Goal: Information Seeking & Learning: Understand process/instructions

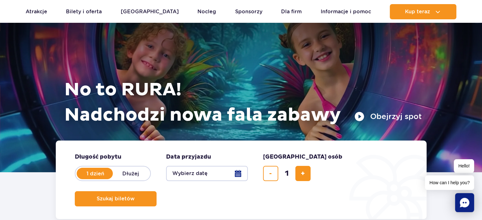
scroll to position [21, 0]
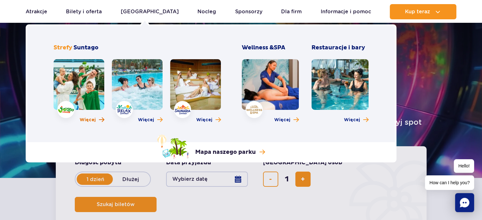
click at [93, 118] on span "Więcej" at bounding box center [88, 120] width 16 height 6
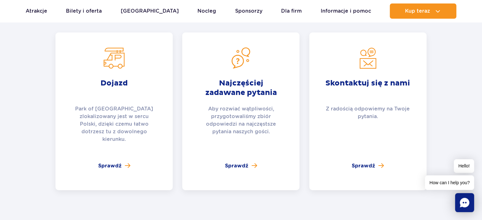
scroll to position [1472, 0]
click at [163, 116] on div "Dojazd Park of Poland zlokalizowany jest w sercu Polski, dzięki czemu łatwo dot…" at bounding box center [113, 111] width 117 height 158
drag, startPoint x: 236, startPoint y: 154, endPoint x: 233, endPoint y: 157, distance: 4.5
click at [233, 162] on span "Sprawdź" at bounding box center [236, 166] width 23 height 8
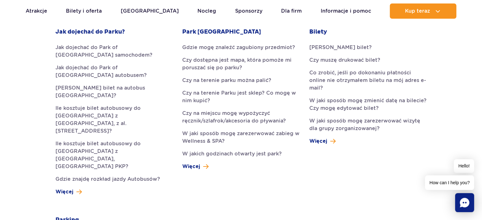
scroll to position [195, 0]
click at [157, 166] on div "Jak dojechać do Parku? Jak dojechać do Park of Poland samochodem? Jak dojechać …" at bounding box center [114, 112] width 127 height 168
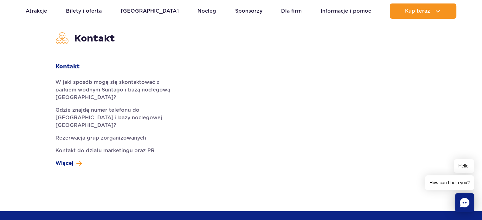
scroll to position [1866, 0]
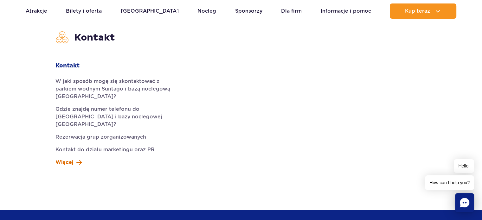
click at [61, 159] on span "Więcej" at bounding box center [64, 163] width 18 height 8
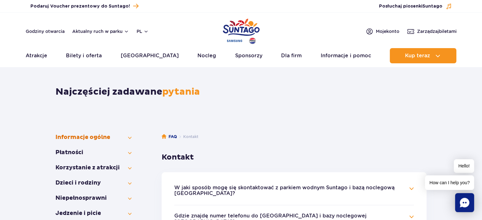
click at [115, 136] on button "Informacje ogólne" at bounding box center [93, 138] width 76 height 8
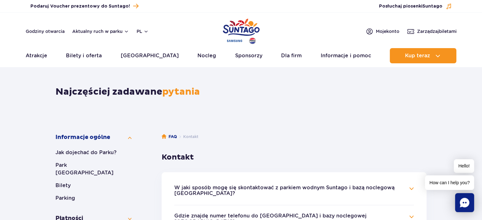
click at [133, 78] on div "Najczęściej zadawane pytania" at bounding box center [241, 88] width 380 height 34
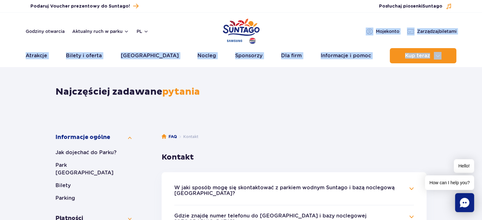
drag, startPoint x: 307, startPoint y: 35, endPoint x: 279, endPoint y: -38, distance: 78.6
click at [124, 73] on div "Najczęściej zadawane pytania" at bounding box center [241, 88] width 380 height 34
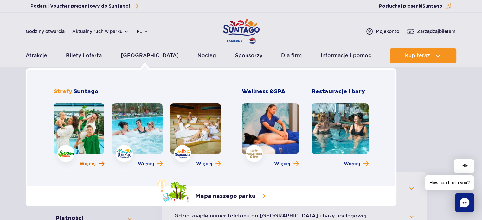
click at [94, 166] on span "Więcej" at bounding box center [88, 164] width 16 height 6
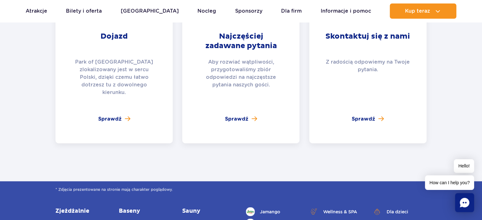
scroll to position [1521, 0]
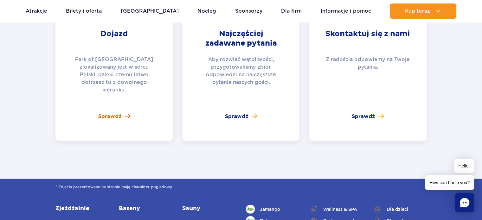
click at [115, 113] on span "Sprawdź" at bounding box center [109, 117] width 23 height 8
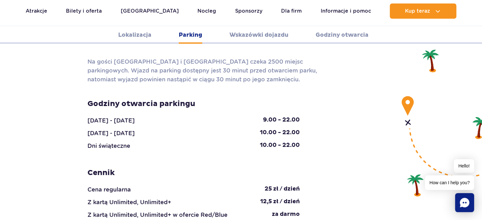
scroll to position [607, 0]
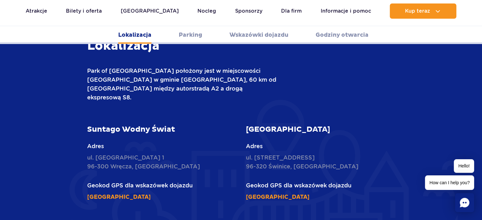
scroll to position [240, 0]
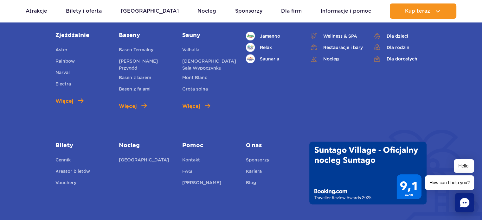
scroll to position [1628, 0]
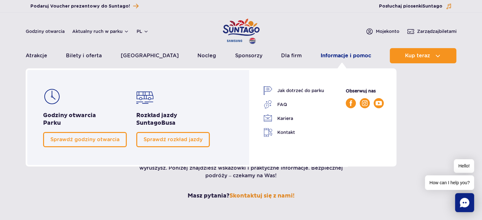
click at [351, 61] on link "Informacje i pomoc" at bounding box center [346, 55] width 50 height 15
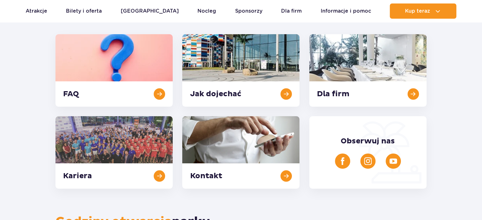
scroll to position [90, 0]
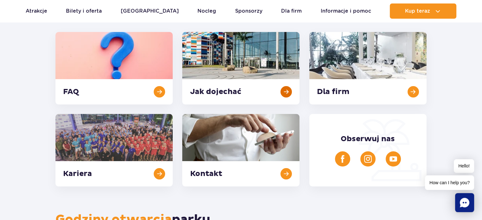
click at [270, 91] on link at bounding box center [240, 68] width 117 height 73
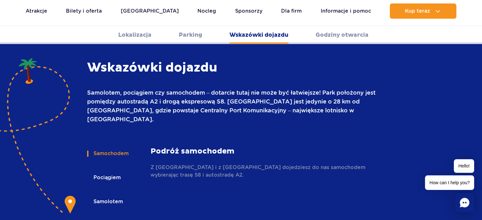
scroll to position [855, 0]
click at [105, 171] on button "Pociągiem" at bounding box center [106, 178] width 39 height 14
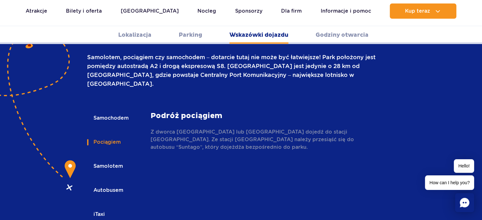
scroll to position [891, 0]
click at [180, 128] on p "Z dworca [GEOGRAPHIC_DATA] lub [GEOGRAPHIC_DATA] dojedź do stacji [GEOGRAPHIC_D…" at bounding box center [264, 139] width 228 height 23
